Goal: Navigation & Orientation: Find specific page/section

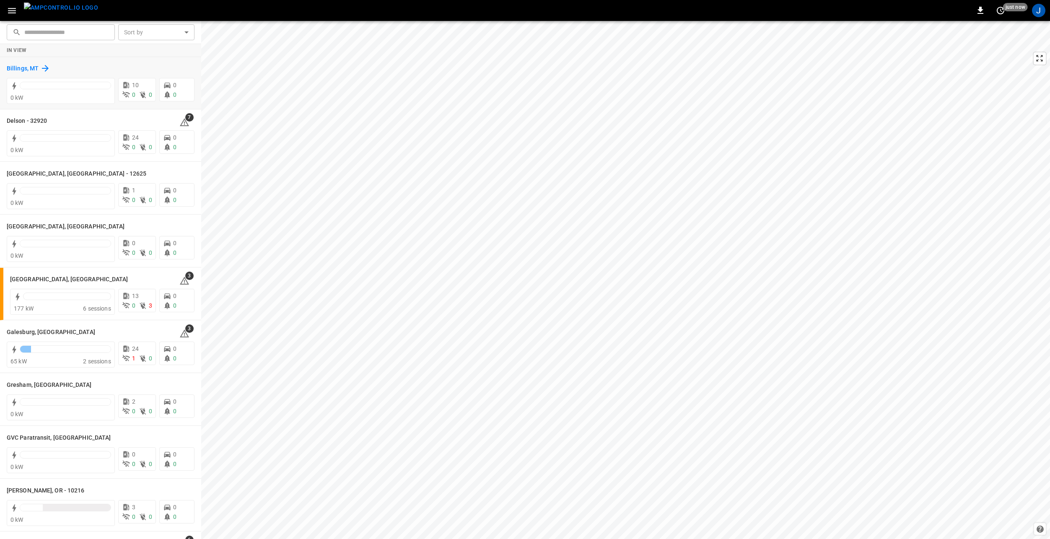
click at [23, 66] on h6 "Billings, MT" at bounding box center [23, 68] width 32 height 9
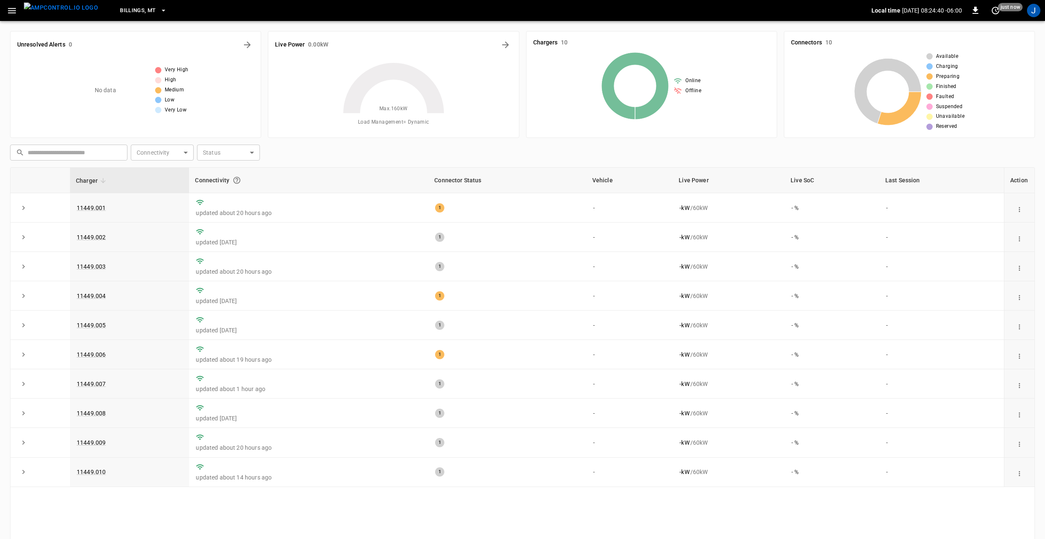
click at [159, 8] on icon "button" at bounding box center [163, 10] width 8 height 8
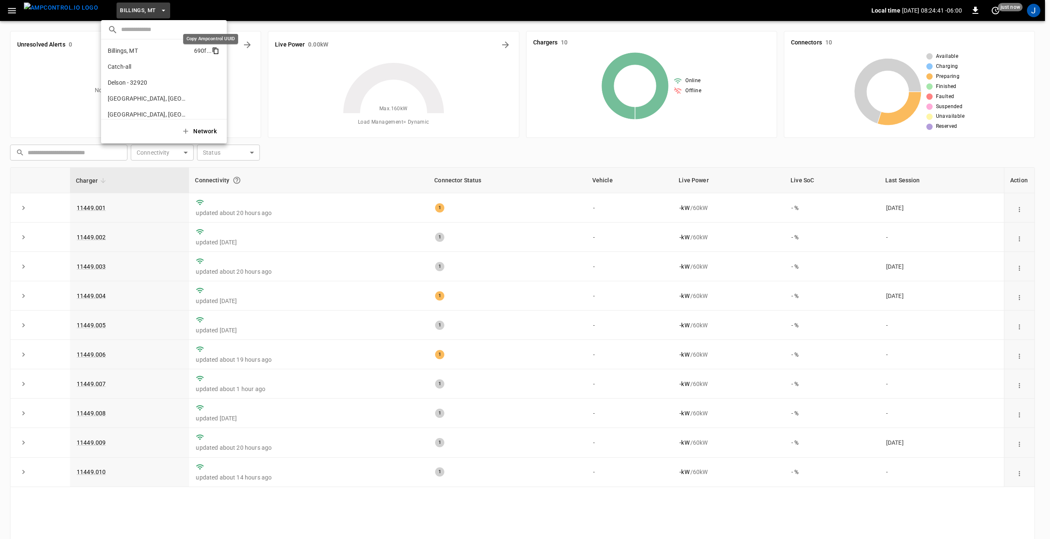
click at [214, 49] on icon "copy" at bounding box center [216, 51] width 5 height 5
click at [143, 11] on div at bounding box center [525, 269] width 1050 height 539
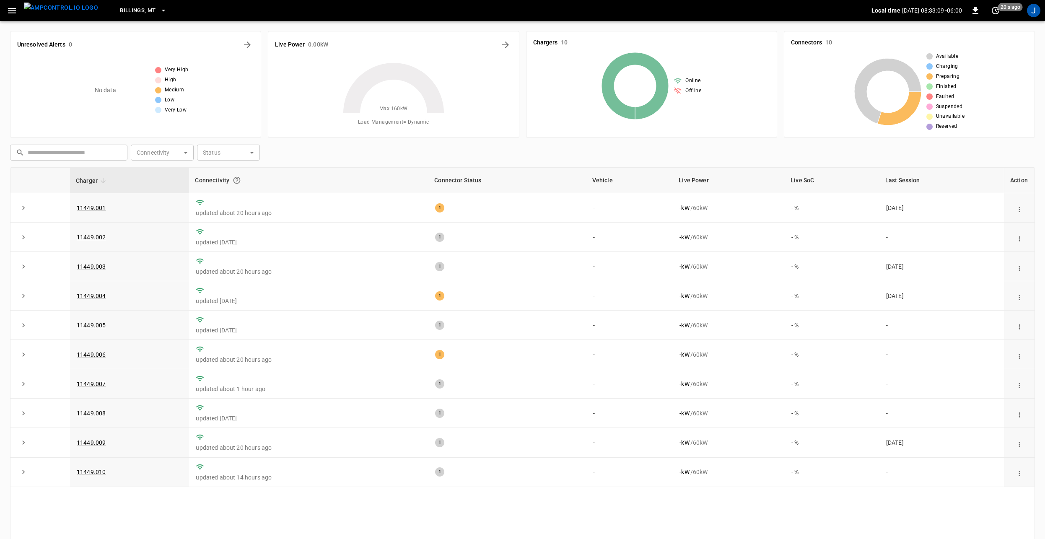
click at [13, 5] on icon "button" at bounding box center [12, 10] width 10 height 10
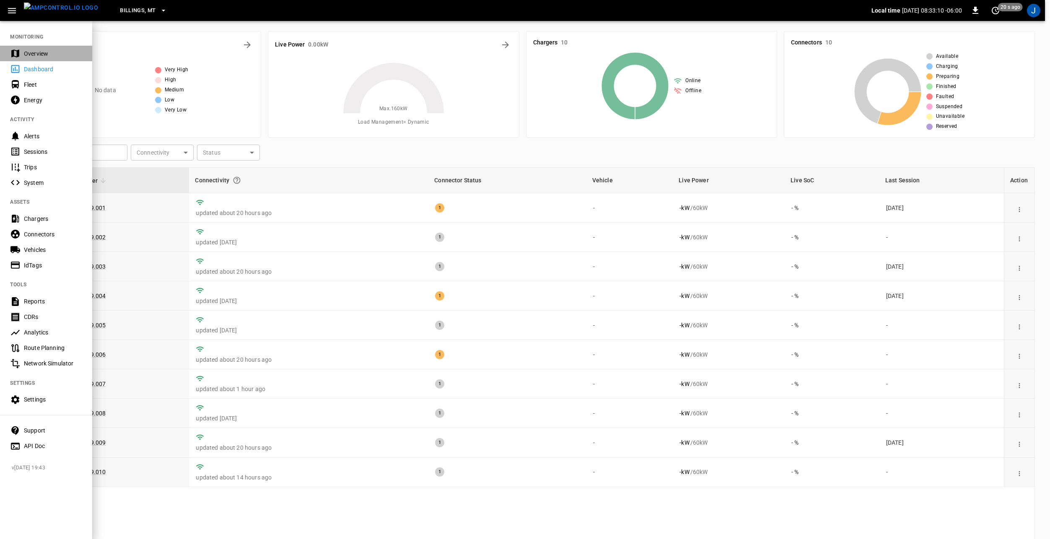
click at [57, 51] on div "Overview" at bounding box center [53, 53] width 58 height 8
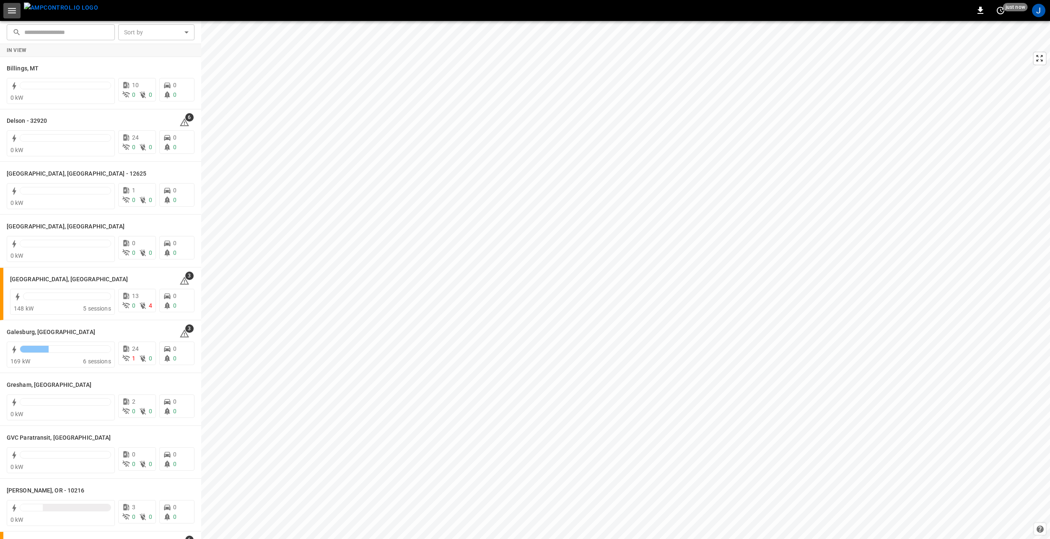
click at [15, 10] on icon "button" at bounding box center [12, 10] width 8 height 5
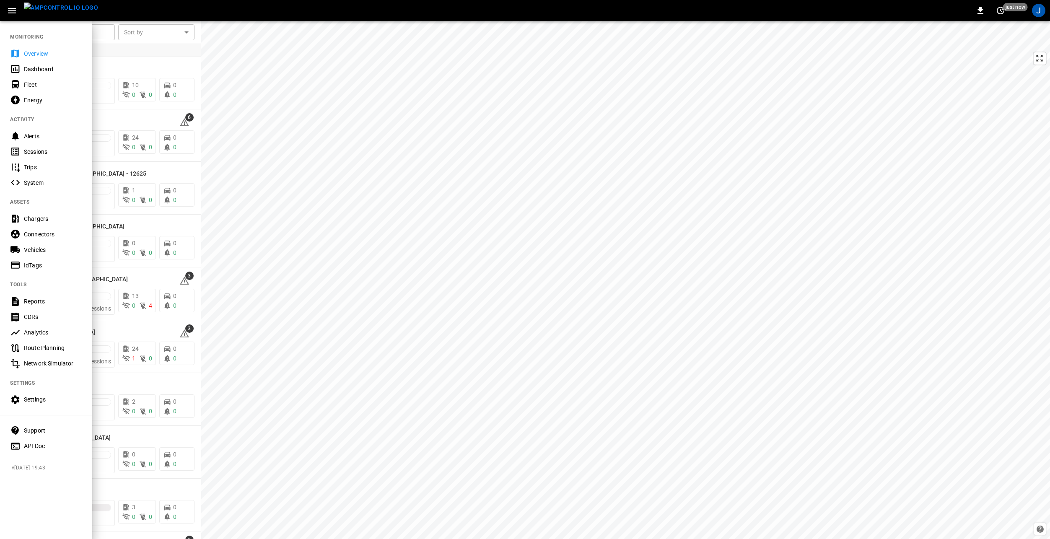
click at [145, 56] on div at bounding box center [525, 269] width 1050 height 539
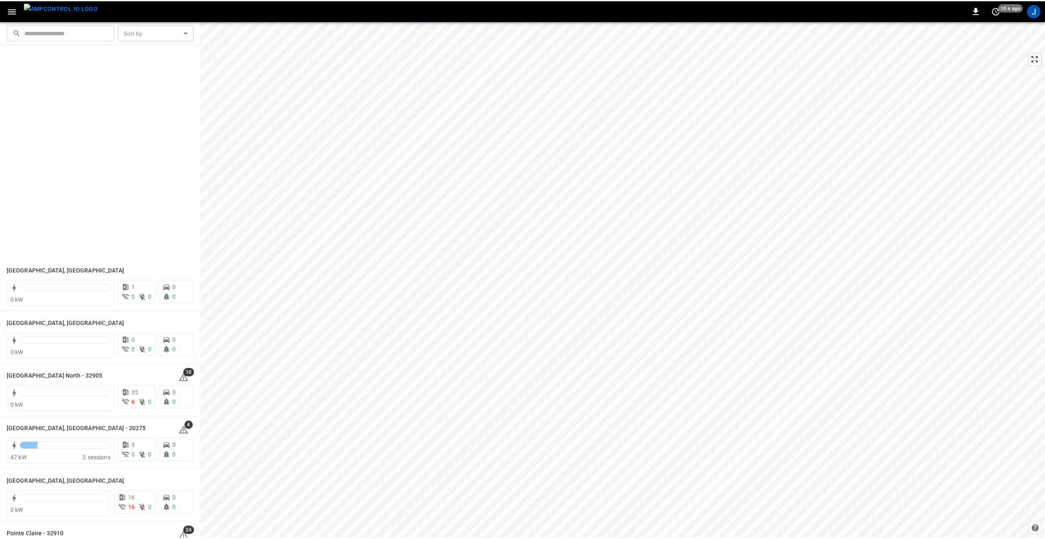
scroll to position [377, 0]
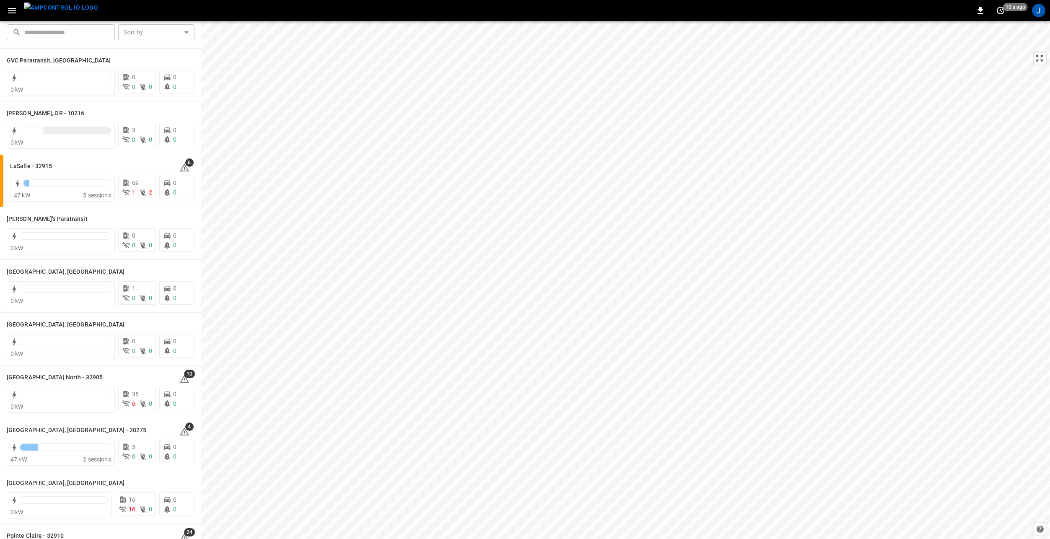
click at [15, 10] on icon "button" at bounding box center [12, 10] width 8 height 5
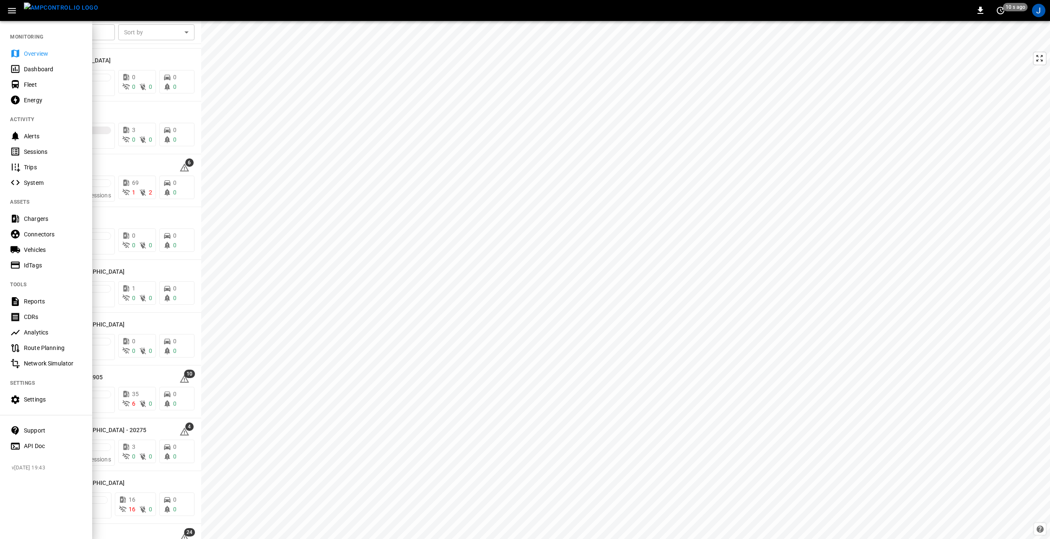
click at [51, 87] on div "Fleet" at bounding box center [53, 84] width 58 height 8
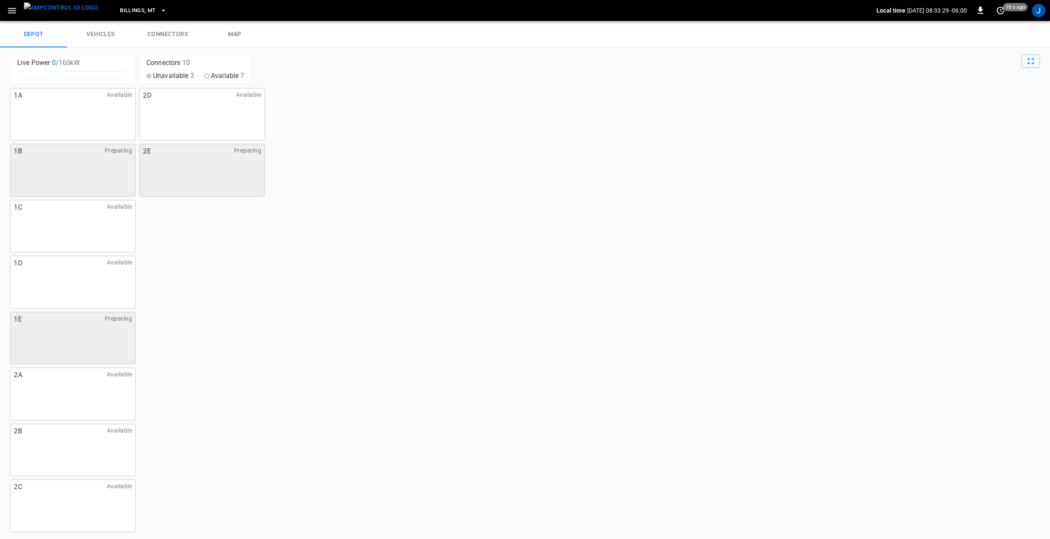
click at [99, 32] on link "vehicles" at bounding box center [100, 34] width 67 height 27
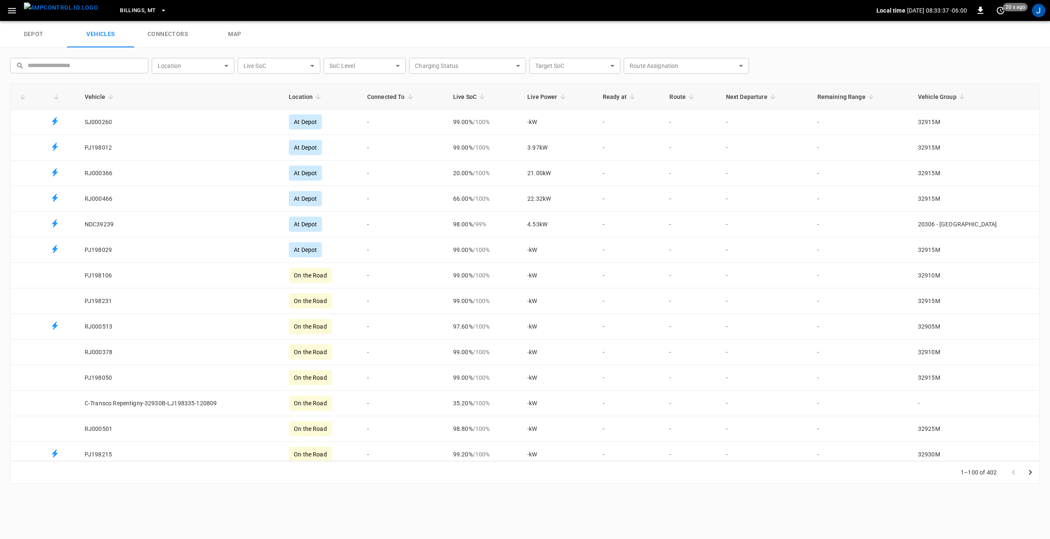
click at [194, 21] on body "Billings, MT Local time 2025-08-20 08:33:37 -06:00 0 20 s ago J depot vehicles …" at bounding box center [525, 10] width 1050 height 21
click at [308, 38] on div at bounding box center [525, 269] width 1050 height 539
click at [14, 7] on icon "button" at bounding box center [12, 10] width 10 height 10
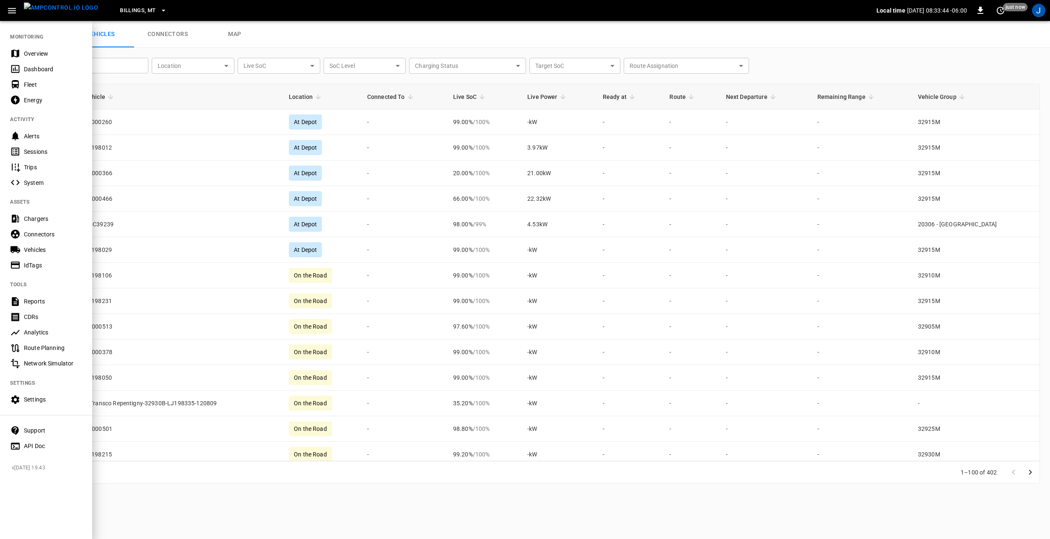
click at [43, 402] on div "Settings" at bounding box center [53, 399] width 58 height 8
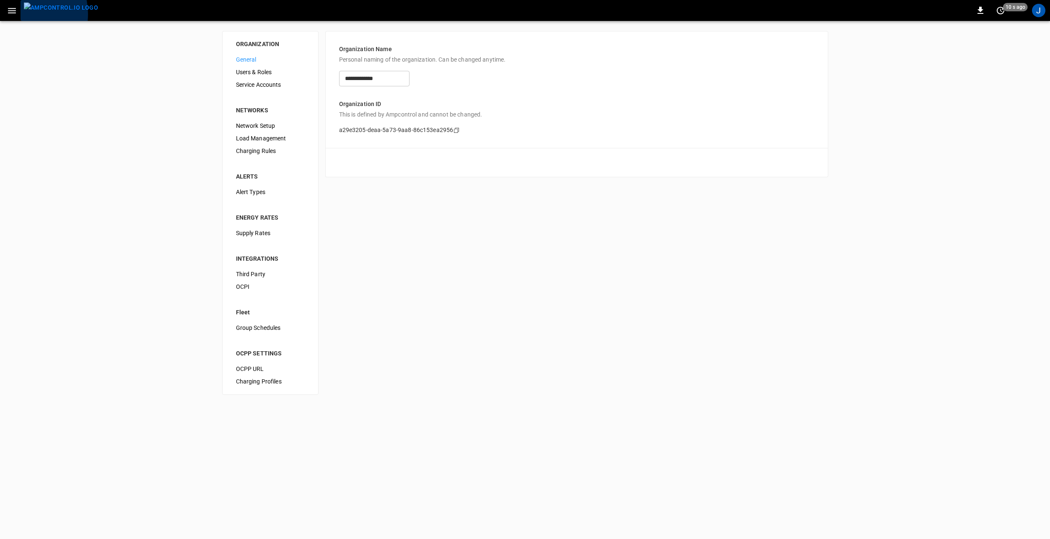
click at [21, 14] on button "menu" at bounding box center [61, 10] width 81 height 21
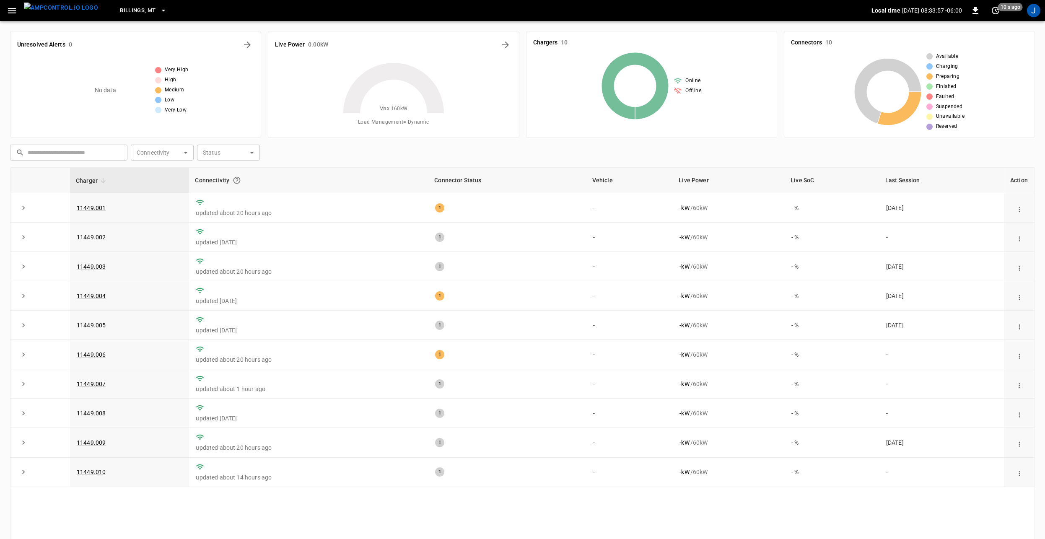
click at [16, 7] on icon "button" at bounding box center [12, 10] width 10 height 10
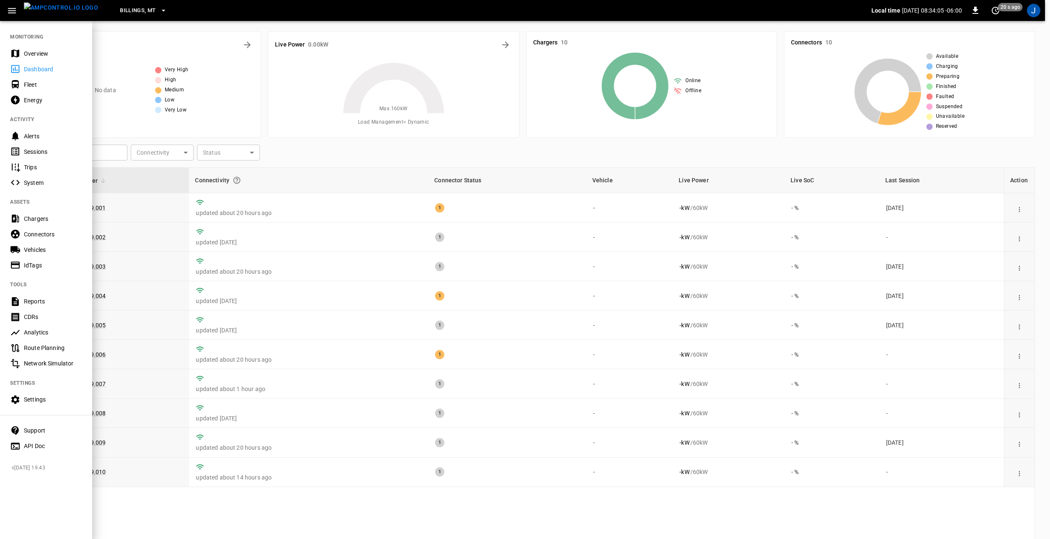
click at [63, 86] on div "Fleet" at bounding box center [53, 84] width 58 height 8
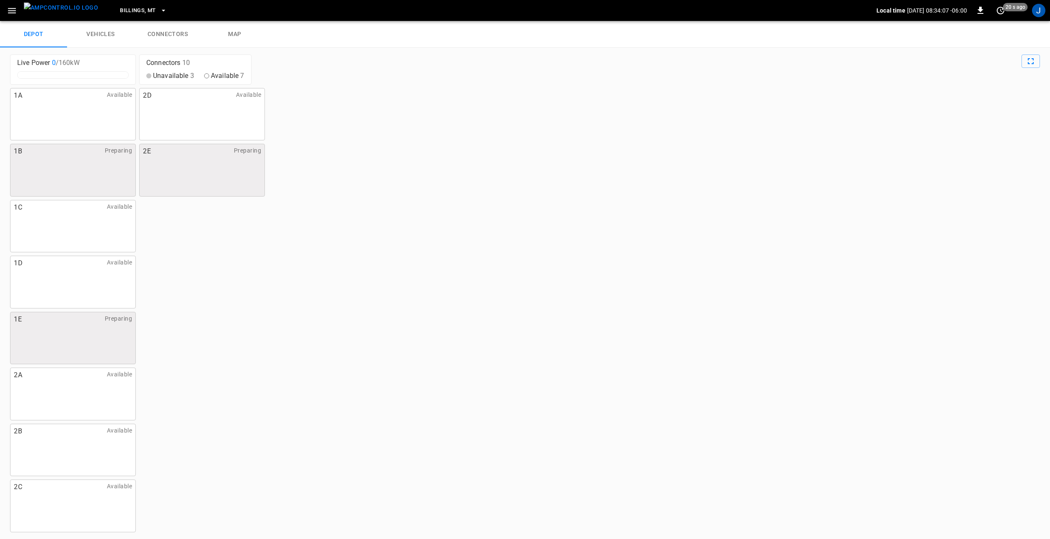
click at [109, 30] on link "vehicles" at bounding box center [100, 34] width 67 height 27
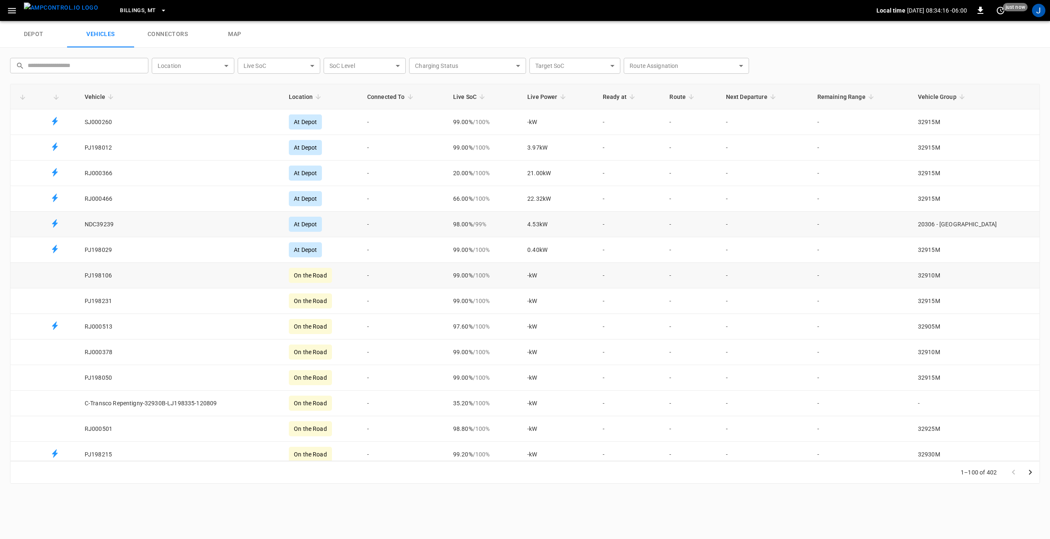
drag, startPoint x: 103, startPoint y: 223, endPoint x: 270, endPoint y: 263, distance: 171.8
click at [103, 222] on td "NDC39239" at bounding box center [180, 225] width 204 height 26
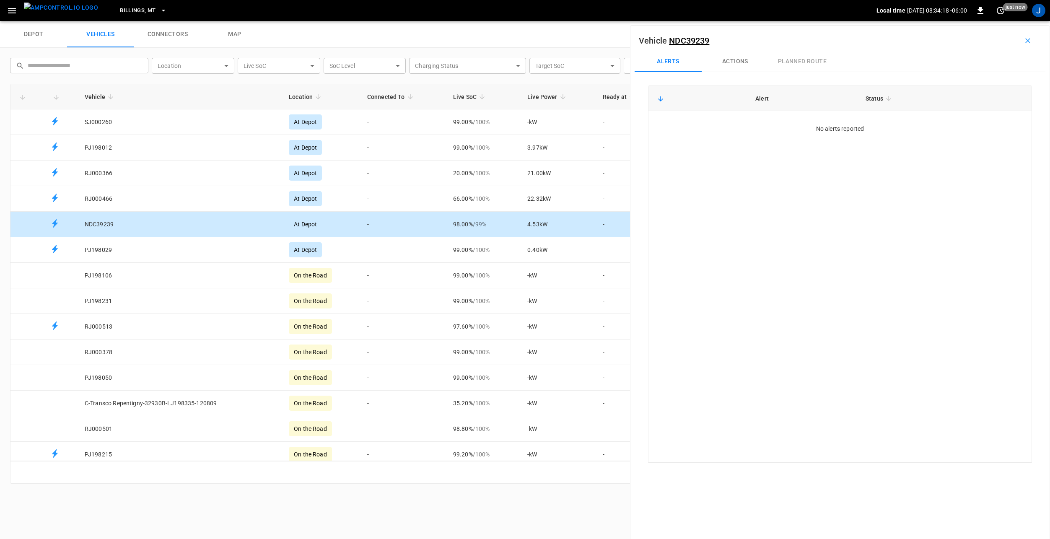
click at [733, 65] on button "Actions" at bounding box center [734, 62] width 67 height 20
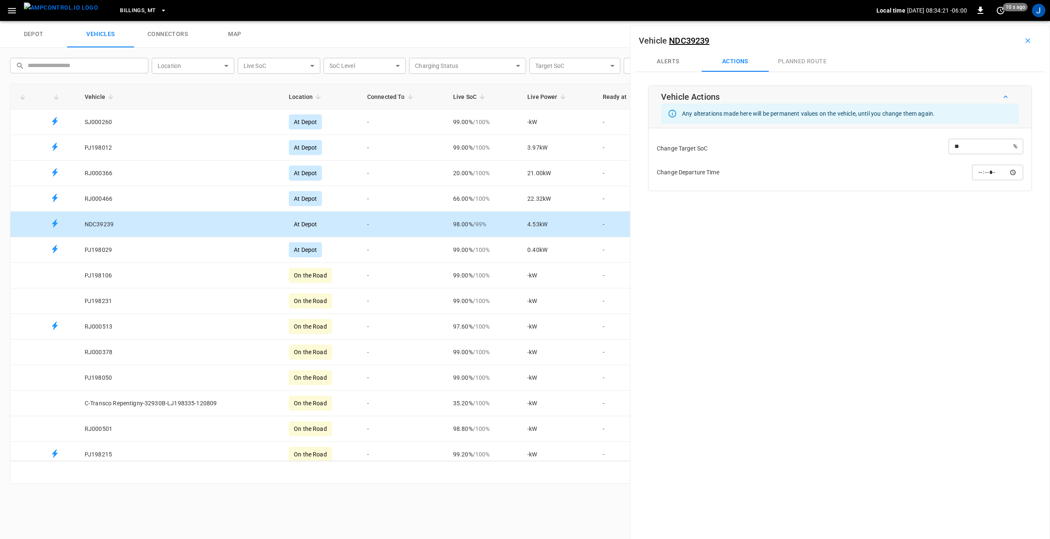
click at [706, 42] on link "NDC39239" at bounding box center [689, 41] width 40 height 10
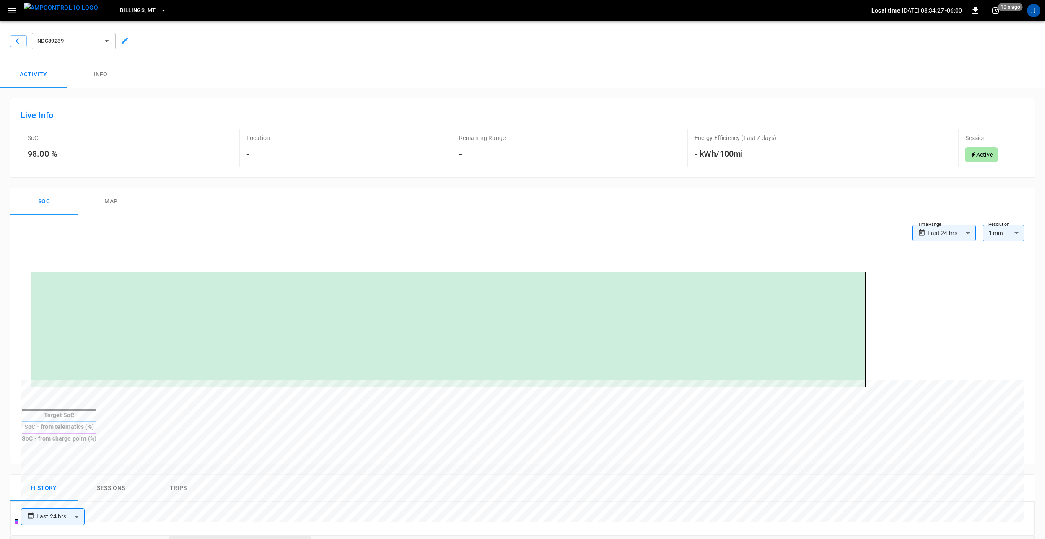
click at [126, 40] on icon at bounding box center [125, 41] width 6 height 6
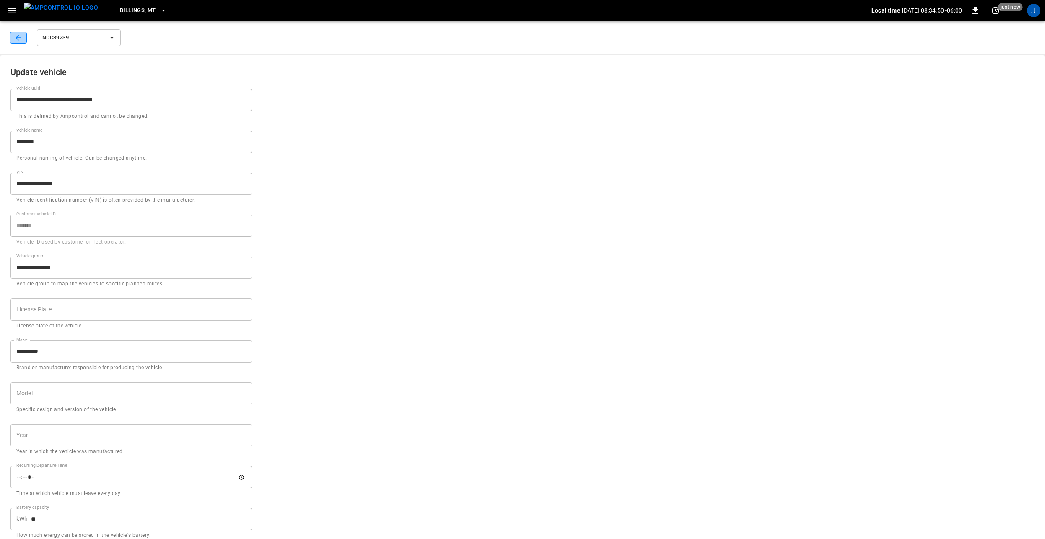
click at [23, 37] on button "button" at bounding box center [18, 38] width 17 height 12
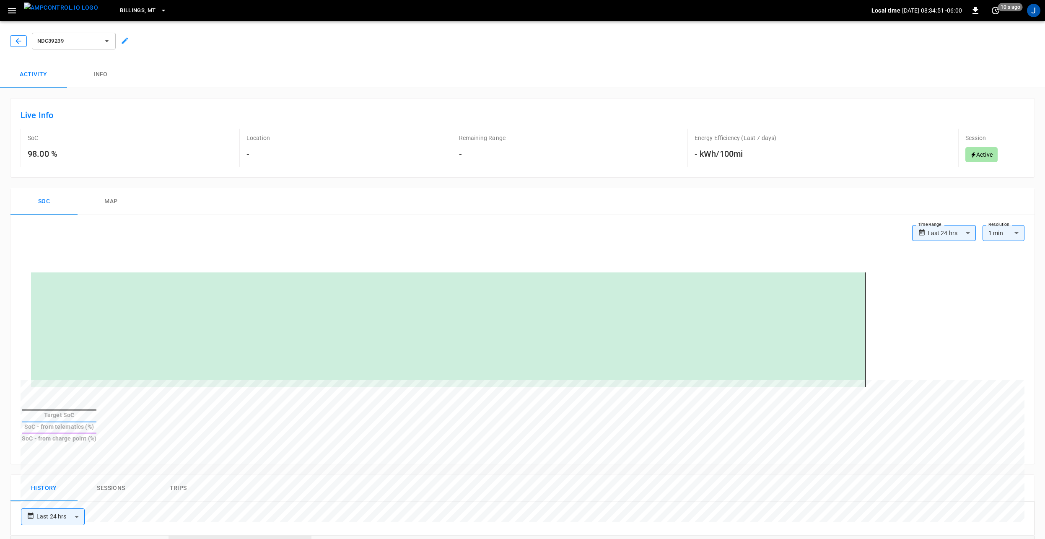
click at [16, 41] on icon "button" at bounding box center [18, 41] width 8 height 8
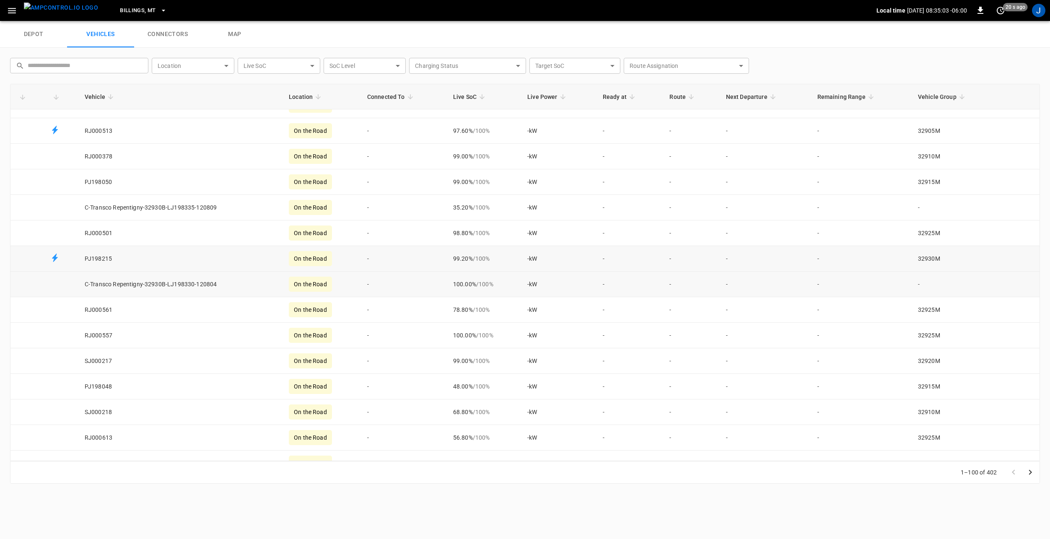
scroll to position [168, 0]
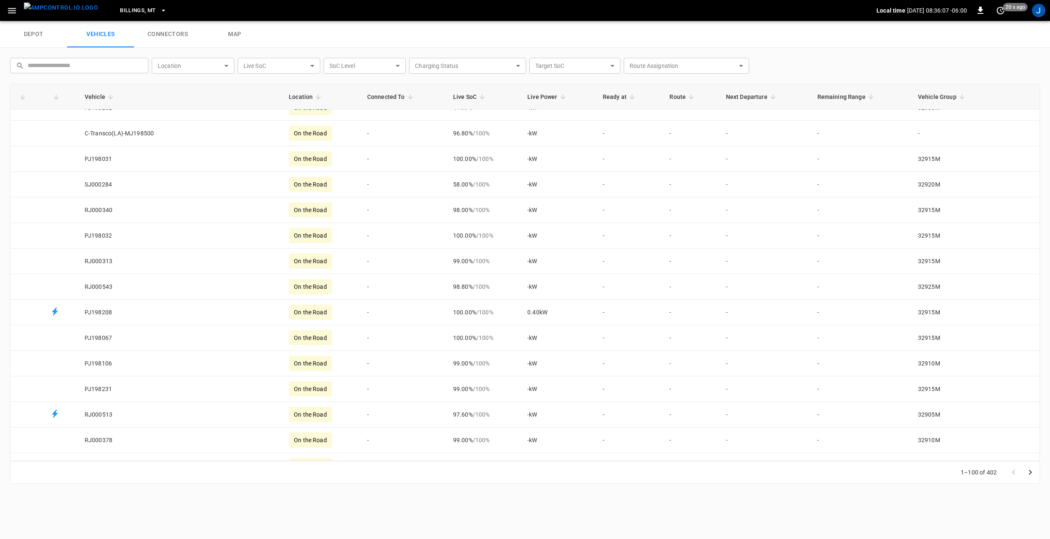
click at [180, 36] on link "connectors" at bounding box center [167, 34] width 67 height 27
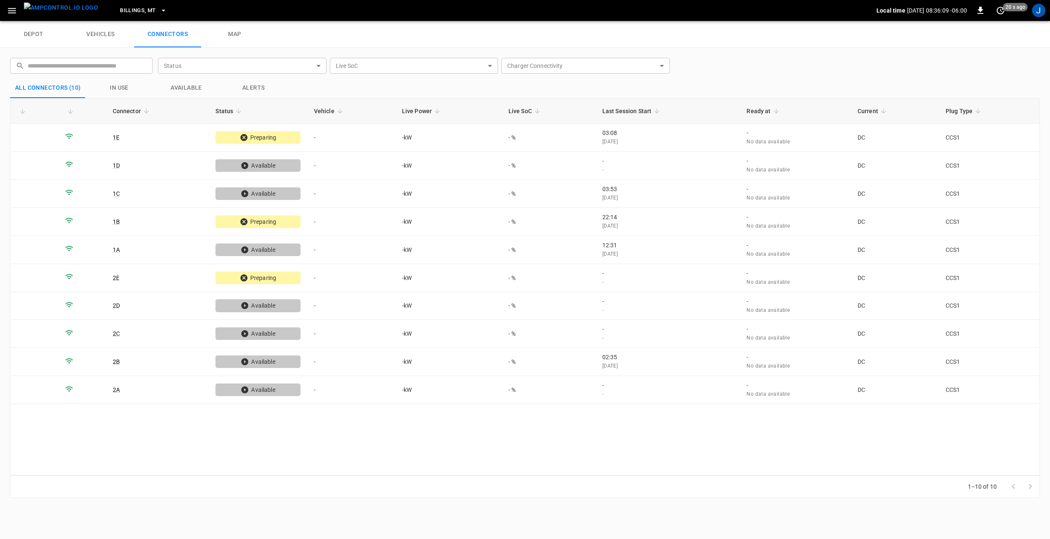
click at [28, 34] on link "depot" at bounding box center [33, 34] width 67 height 27
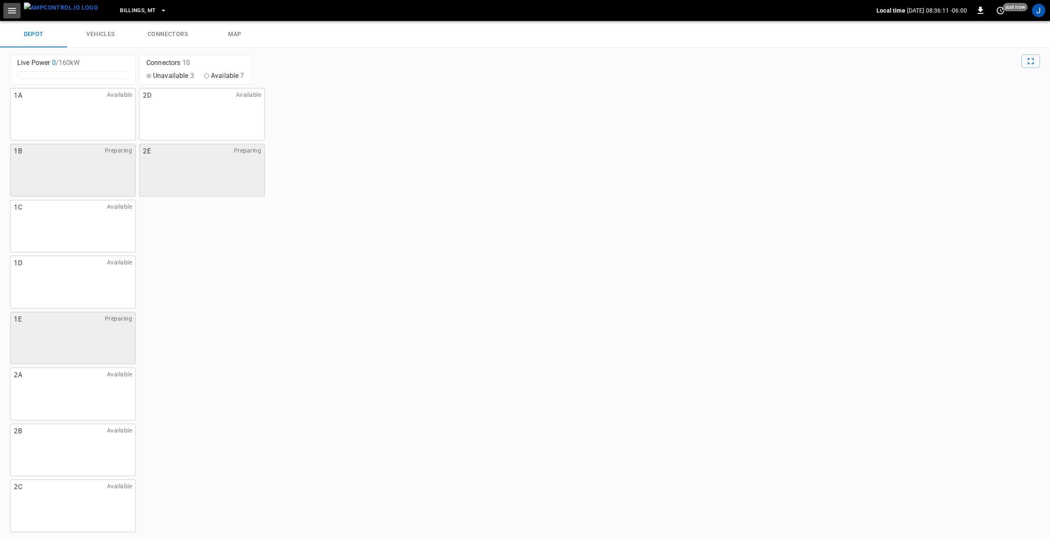
click at [15, 12] on icon "button" at bounding box center [12, 10] width 10 height 10
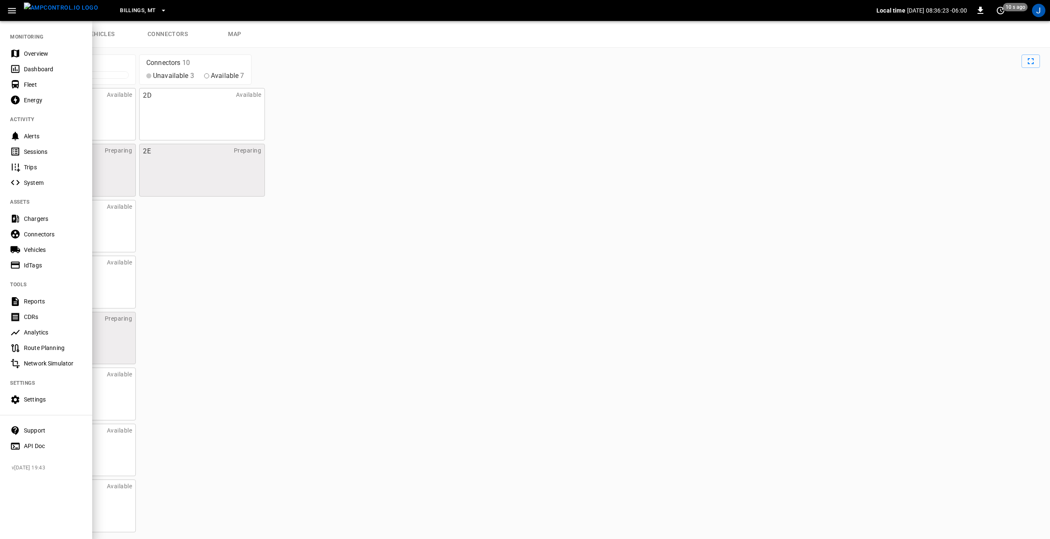
drag, startPoint x: 380, startPoint y: 155, endPoint x: 367, endPoint y: 147, distance: 15.2
click at [377, 152] on div at bounding box center [525, 269] width 1050 height 539
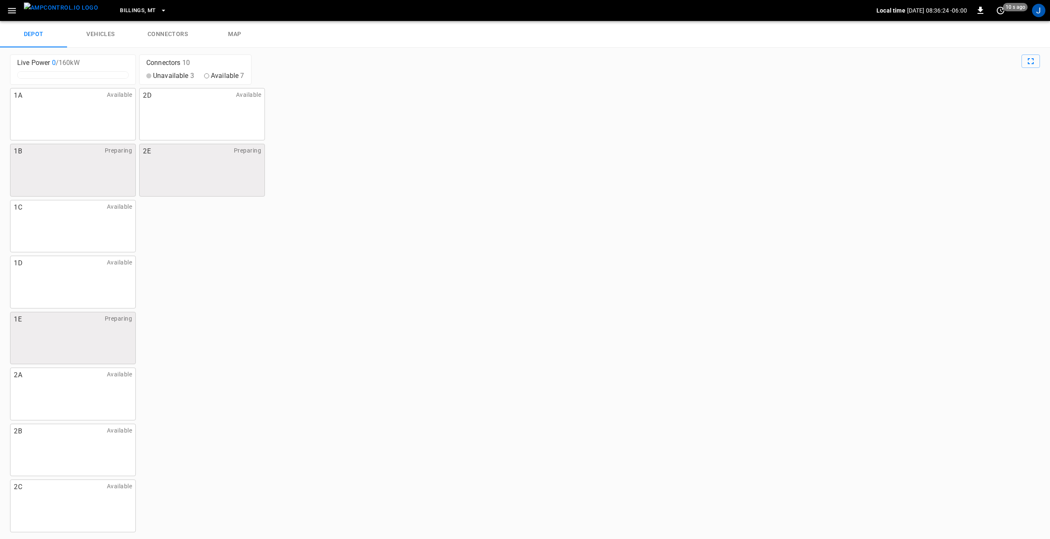
click at [14, 9] on icon "button" at bounding box center [12, 10] width 10 height 10
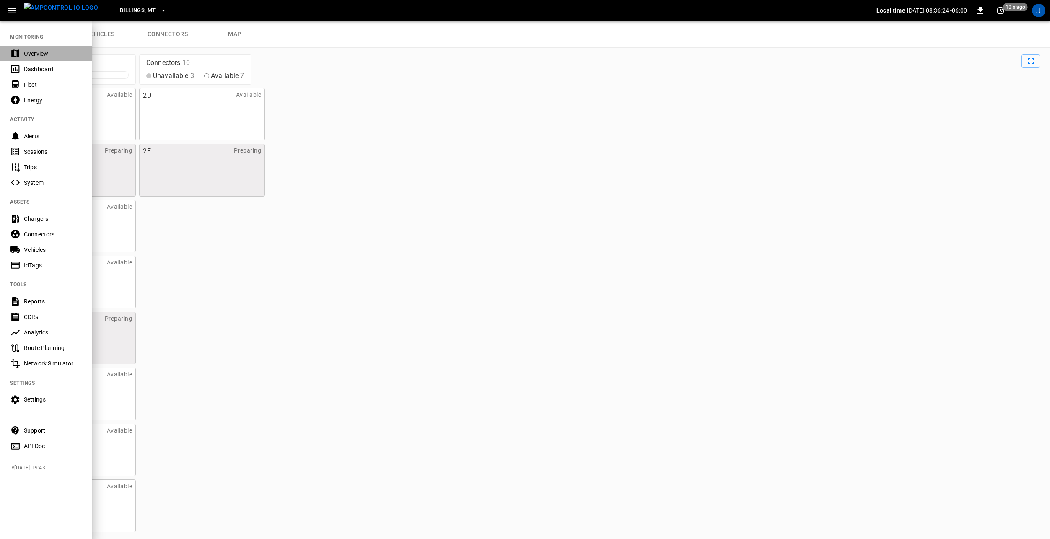
click at [48, 54] on div "Overview" at bounding box center [53, 53] width 58 height 8
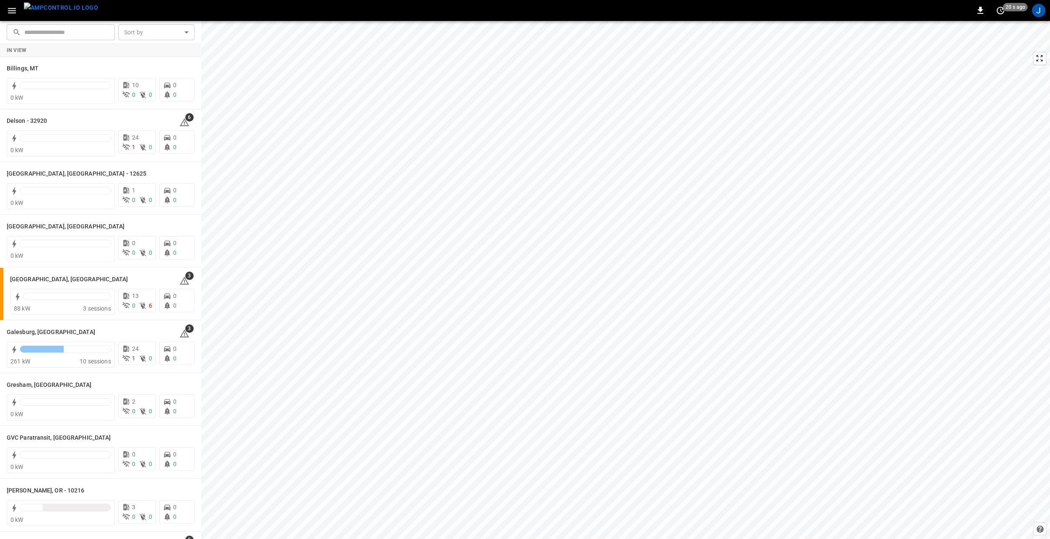
click at [16, 12] on icon "button" at bounding box center [12, 10] width 10 height 10
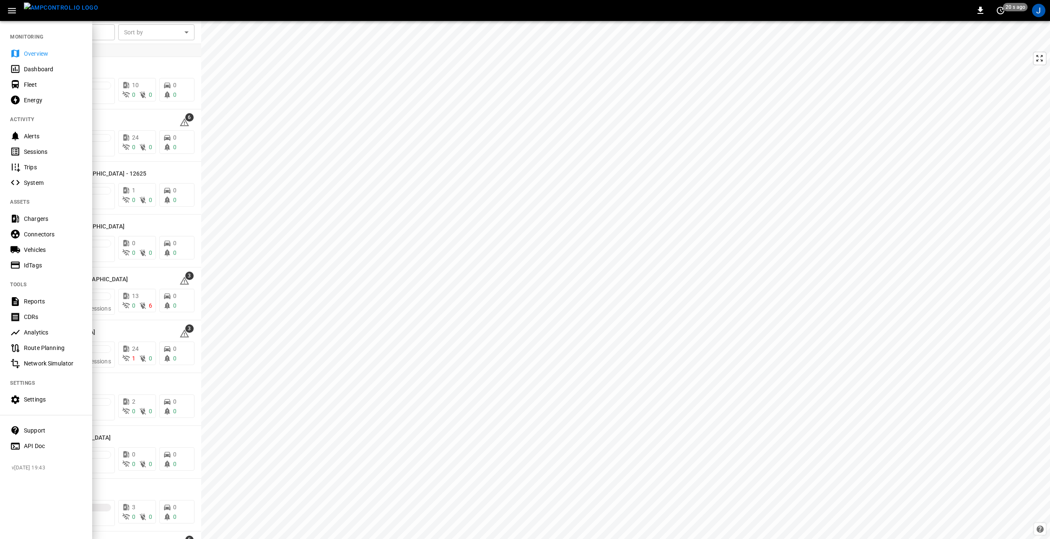
drag, startPoint x: 44, startPoint y: 86, endPoint x: 66, endPoint y: 109, distance: 31.7
click at [44, 86] on div "Fleet" at bounding box center [53, 84] width 58 height 8
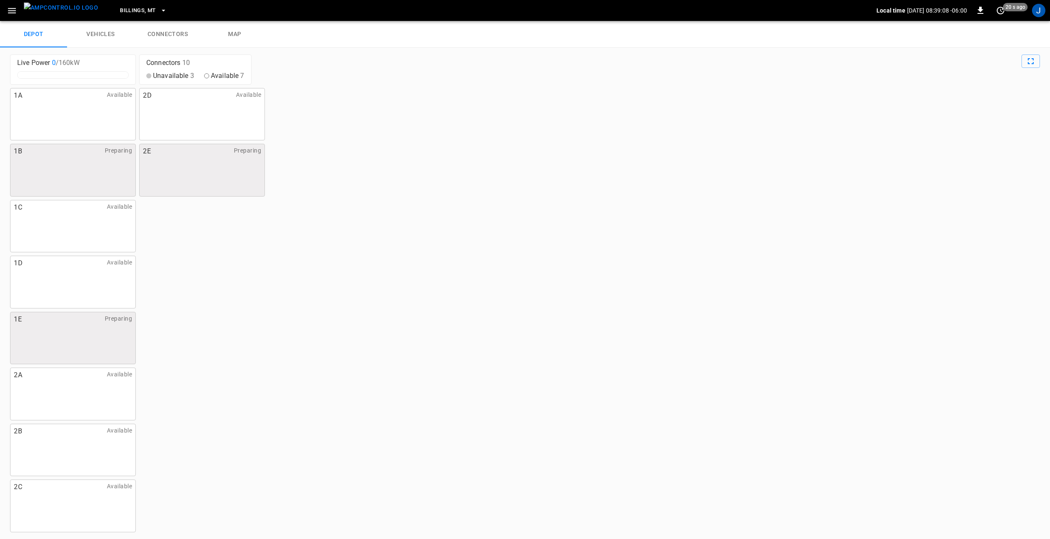
click at [92, 38] on link "vehicles" at bounding box center [100, 34] width 67 height 27
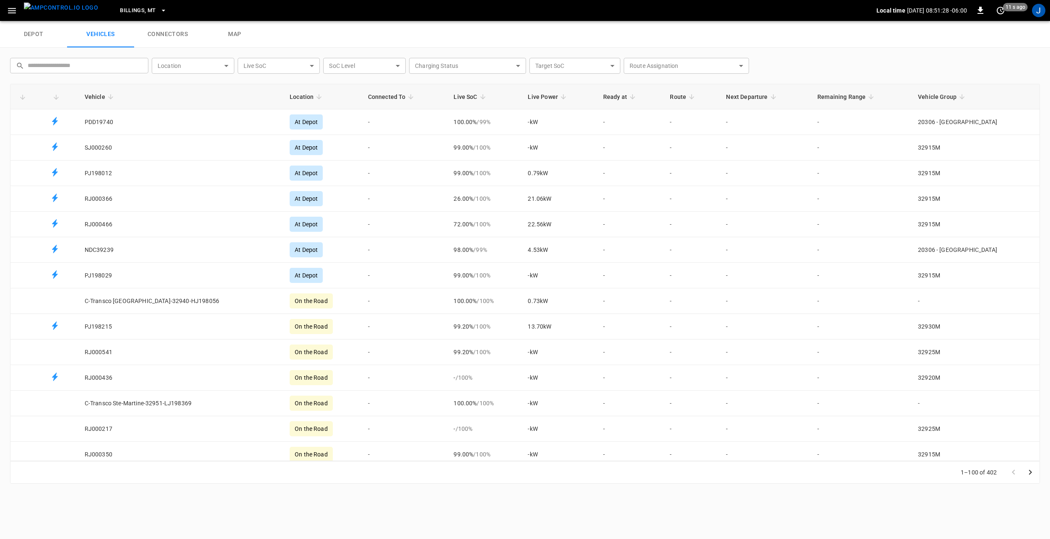
click at [134, 9] on span "Billings, MT" at bounding box center [138, 11] width 36 height 10
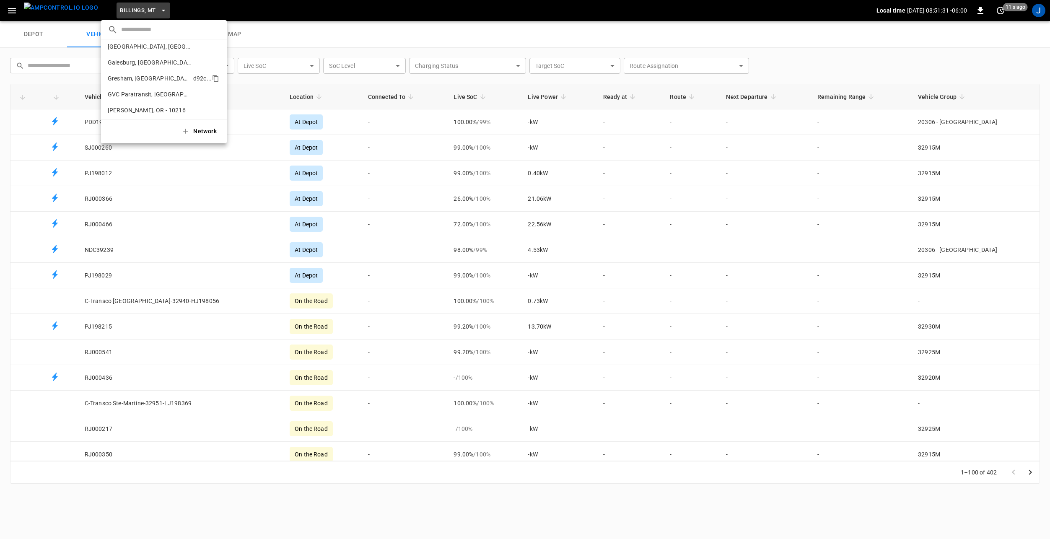
scroll to position [126, 0]
